Goal: Navigation & Orientation: Find specific page/section

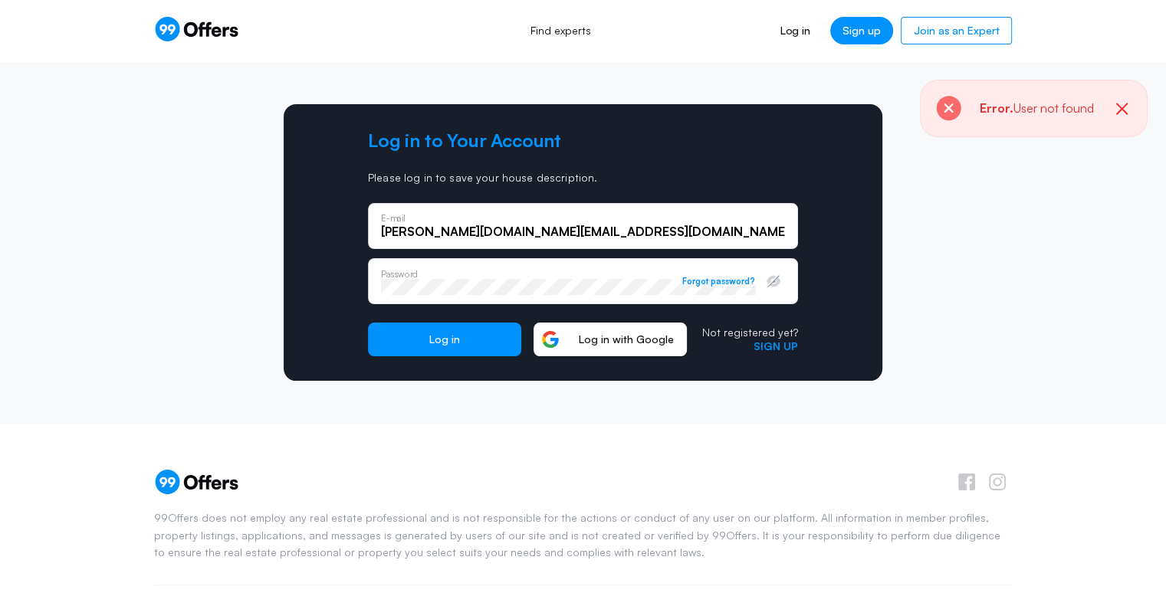
click at [612, 333] on span "Log in with Google" at bounding box center [626, 340] width 120 height 14
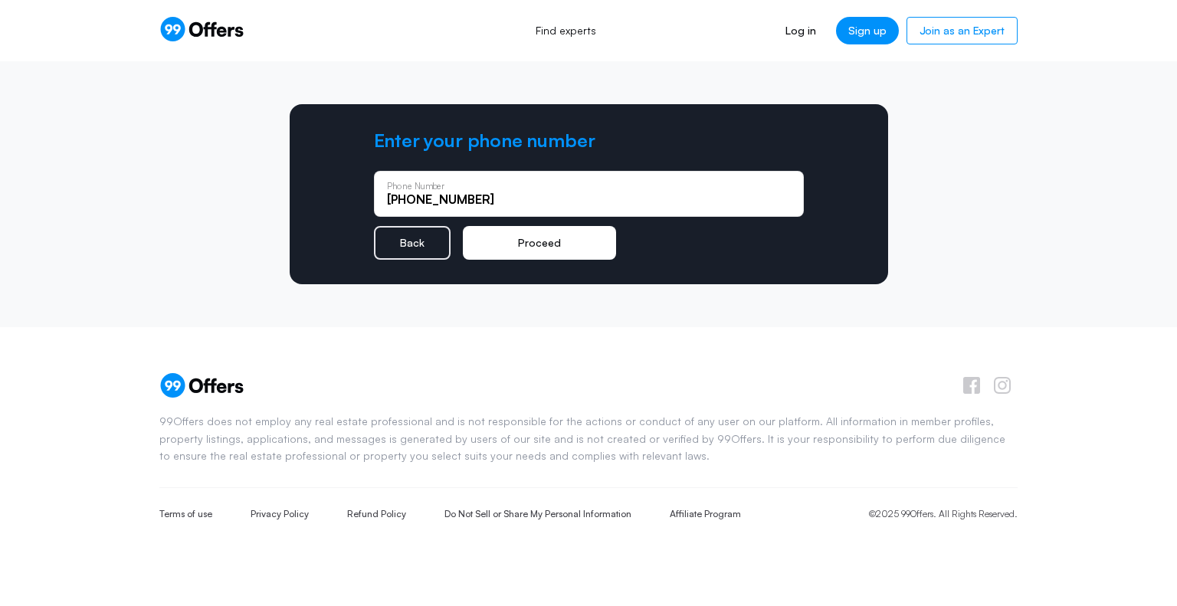
type input "[PHONE_NUMBER]"
click at [535, 241] on button "Proceed" at bounding box center [539, 243] width 153 height 34
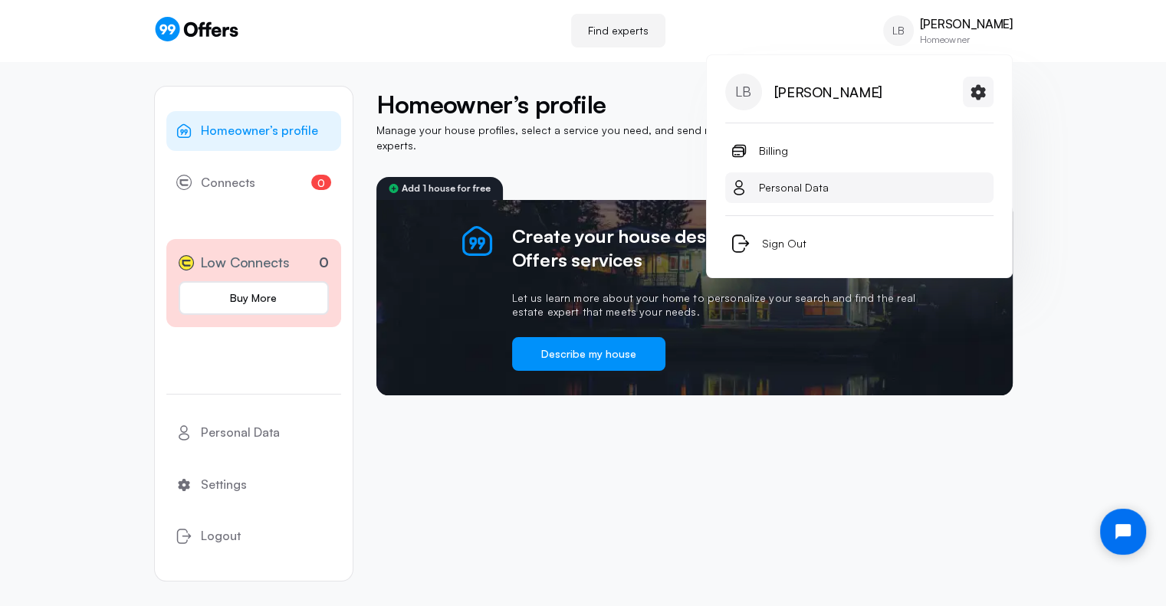
click at [849, 186] on link "Personal Data" at bounding box center [859, 187] width 268 height 31
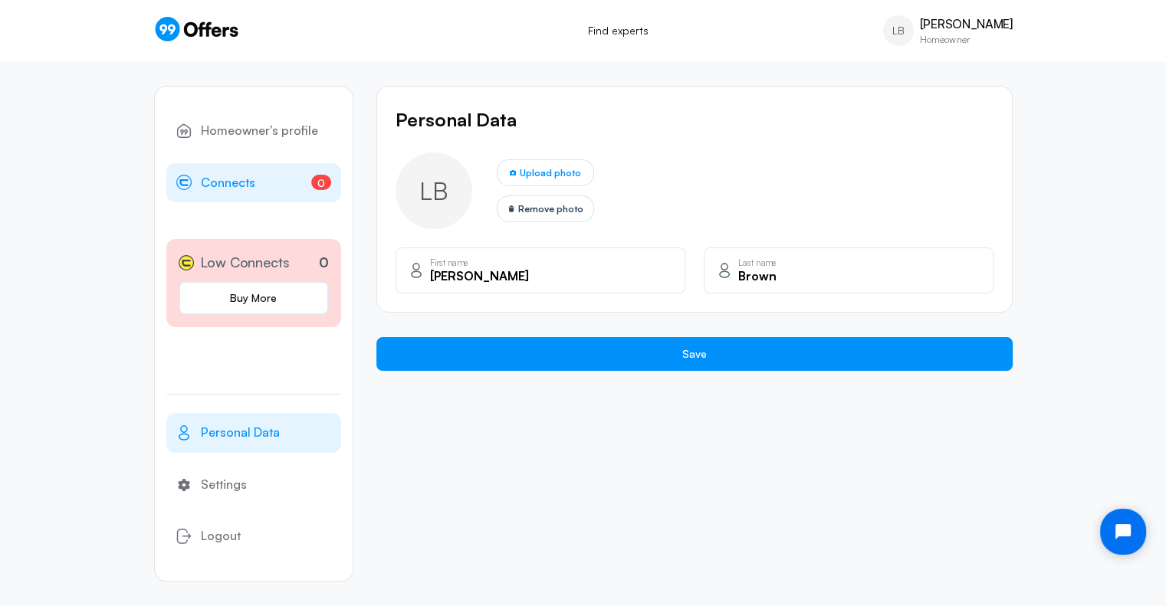
click at [219, 180] on span "Connects" at bounding box center [228, 183] width 54 height 20
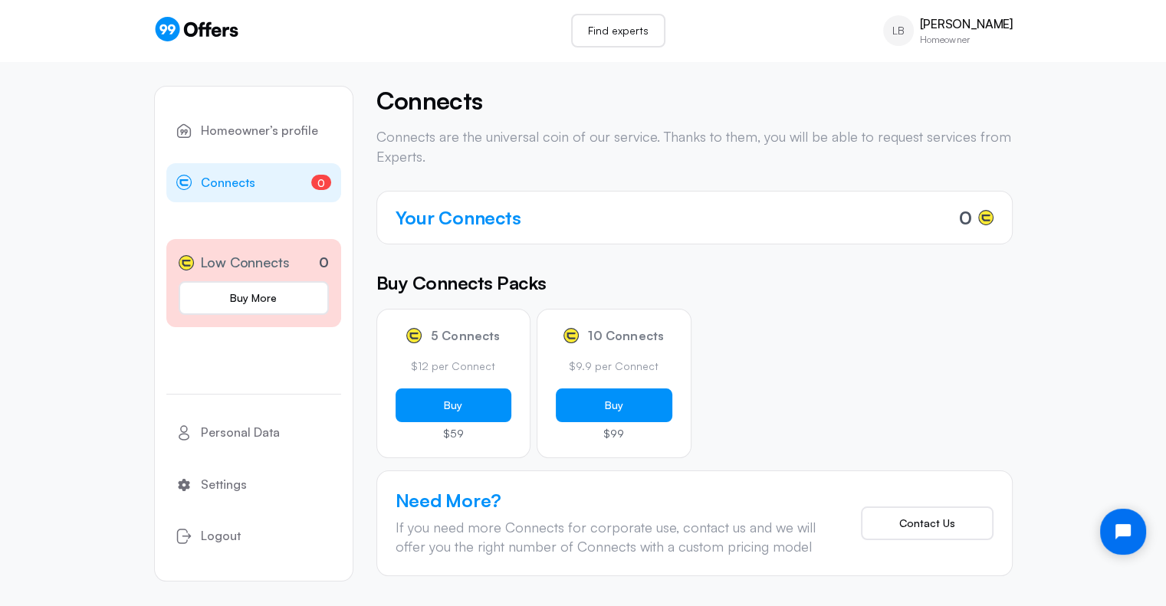
click at [637, 28] on link "Find experts" at bounding box center [618, 31] width 94 height 34
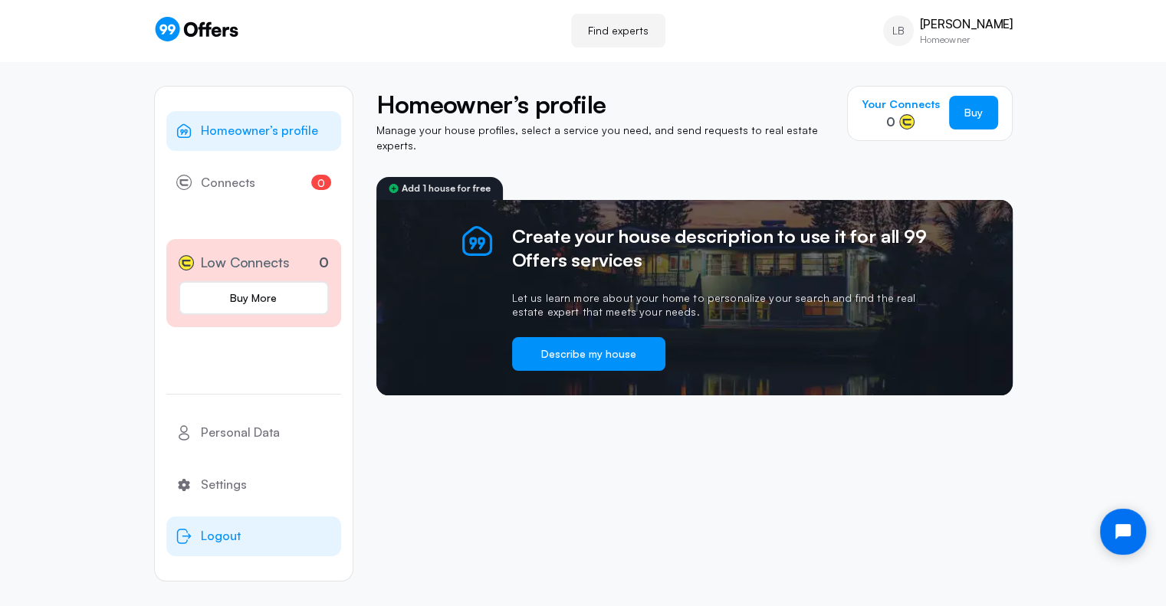
click at [205, 533] on span "Logout" at bounding box center [221, 537] width 40 height 20
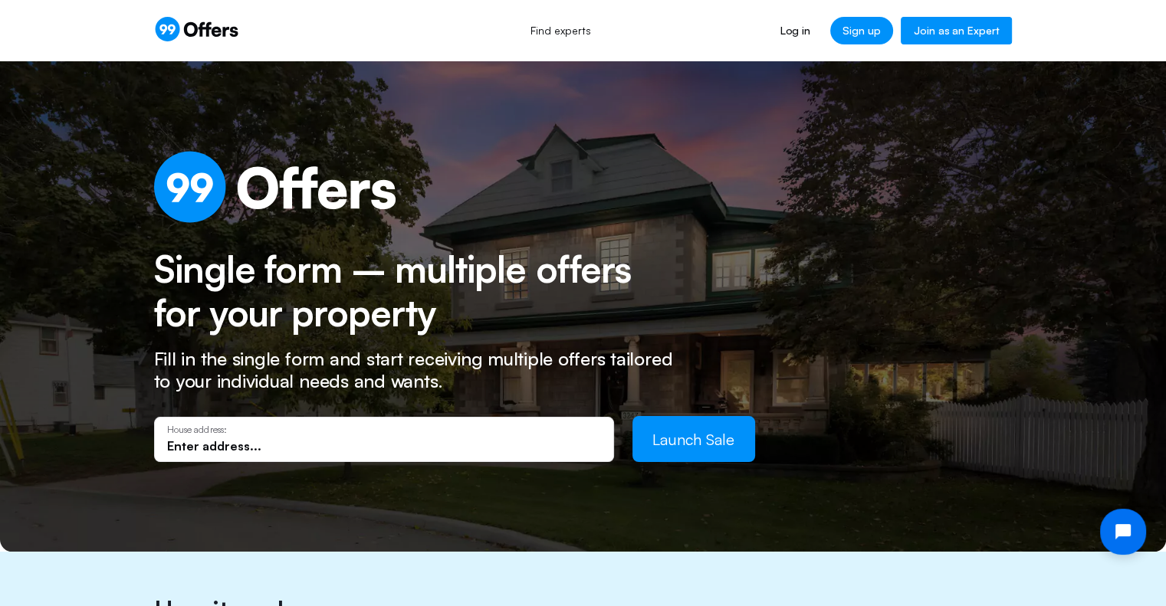
click at [951, 18] on link "Join as an Expert" at bounding box center [956, 31] width 111 height 28
